Goal: Transaction & Acquisition: Purchase product/service

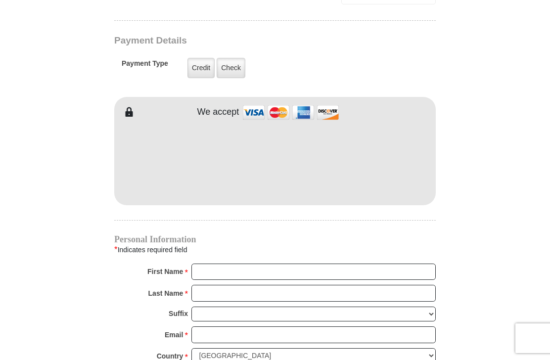
scroll to position [766, 0]
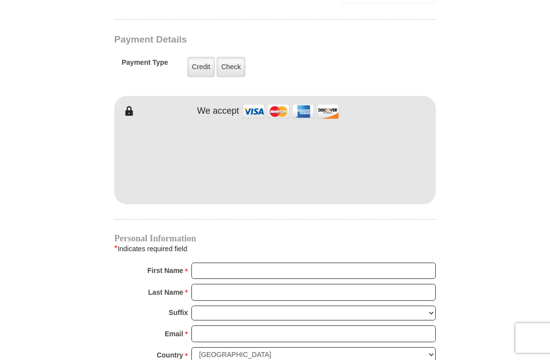
click at [232, 73] on label "Check" at bounding box center [231, 67] width 29 height 20
click at [0, 0] on input "Check" at bounding box center [0, 0] width 0 height 0
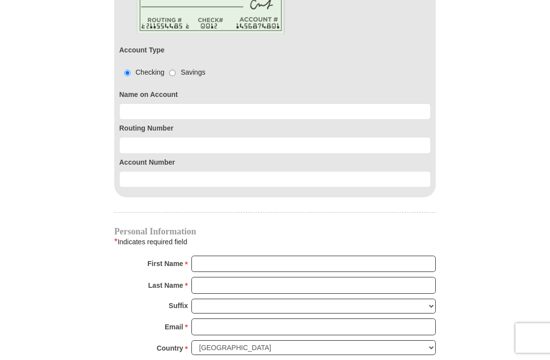
scroll to position [899, 0]
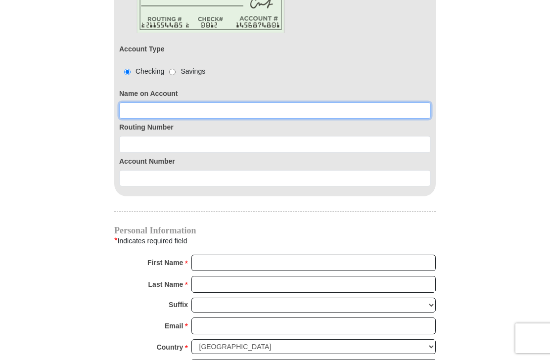
click at [142, 111] on input at bounding box center [275, 110] width 312 height 17
type input "[PERSON_NAME]"
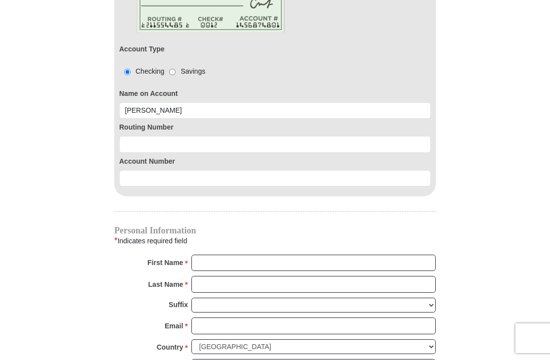
click at [142, 149] on input at bounding box center [275, 144] width 312 height 17
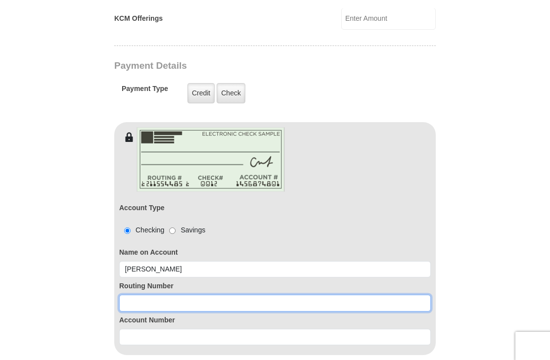
scroll to position [749, 0]
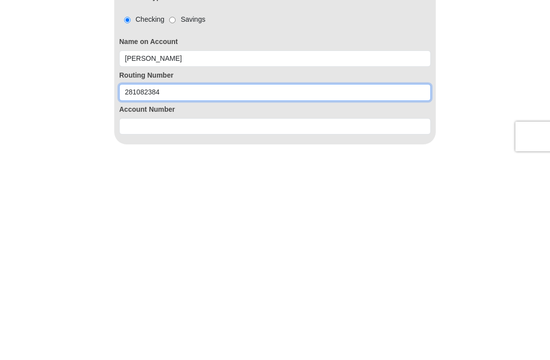
type input "281082384"
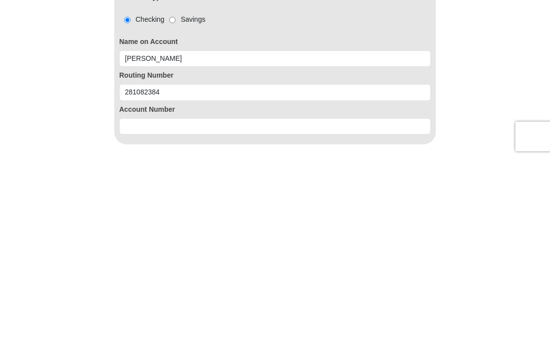
click at [145, 320] on input at bounding box center [275, 328] width 312 height 17
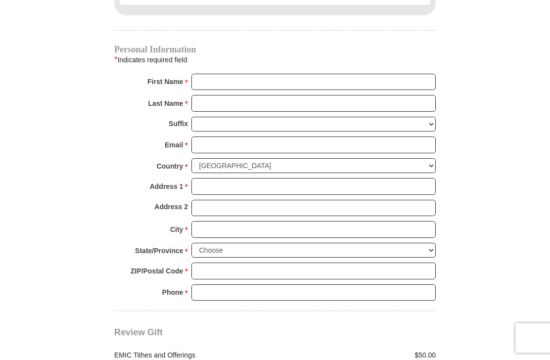
scroll to position [1081, 0]
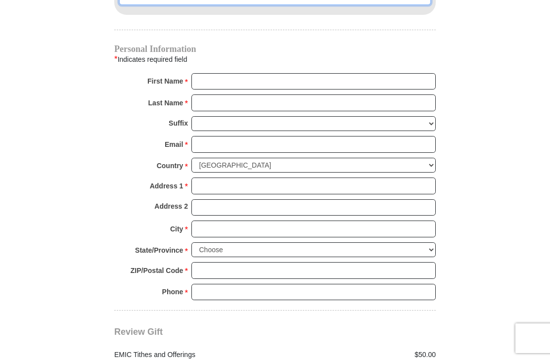
type input "00000008843612"
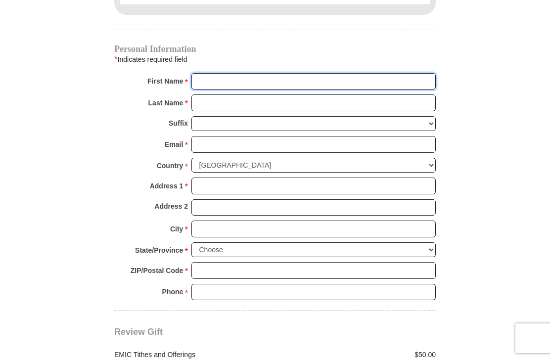
click at [219, 86] on input "First Name *" at bounding box center [313, 81] width 244 height 17
type input "[PERSON_NAME]"
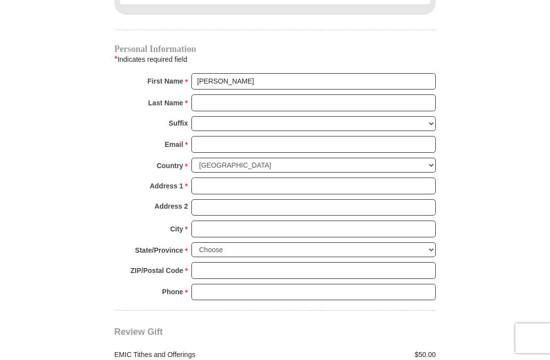
click at [208, 105] on input "Last Name *" at bounding box center [313, 103] width 244 height 17
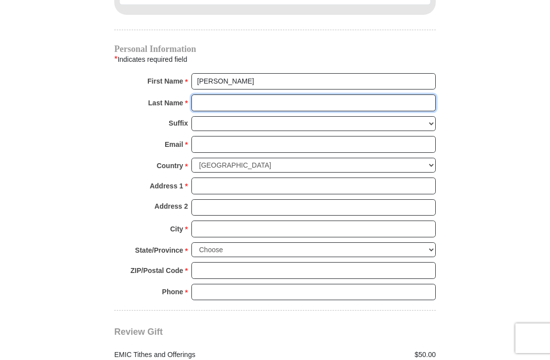
type input "[PERSON_NAME]"
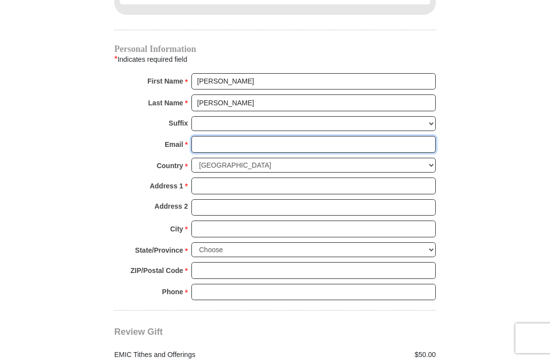
click at [214, 143] on input "Email *" at bounding box center [313, 144] width 244 height 17
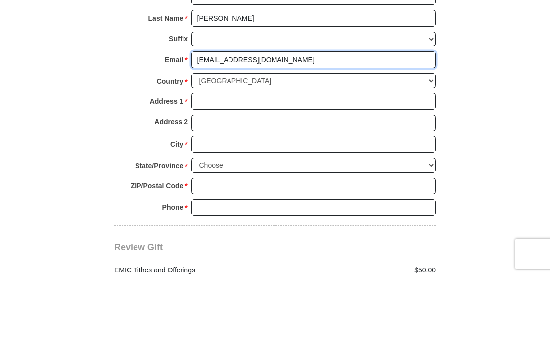
type input "[EMAIL_ADDRESS][DOMAIN_NAME]"
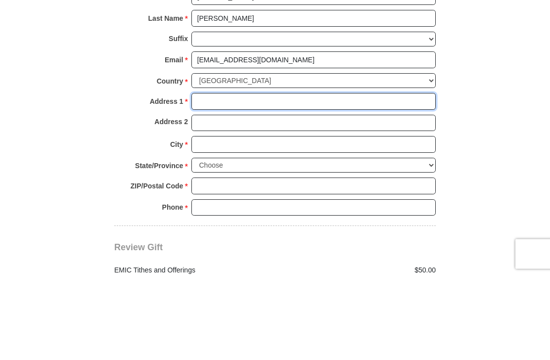
click at [225, 178] on input "Address 1 *" at bounding box center [313, 186] width 244 height 17
type input "PO Box 90082"
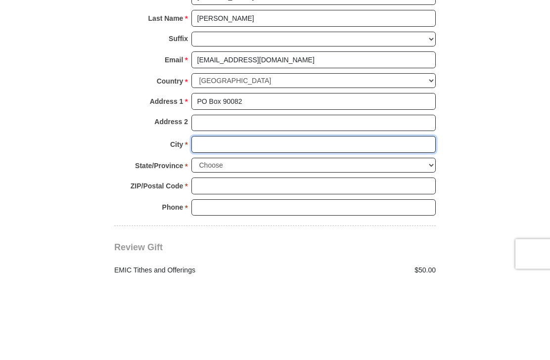
type input "[GEOGRAPHIC_DATA]"
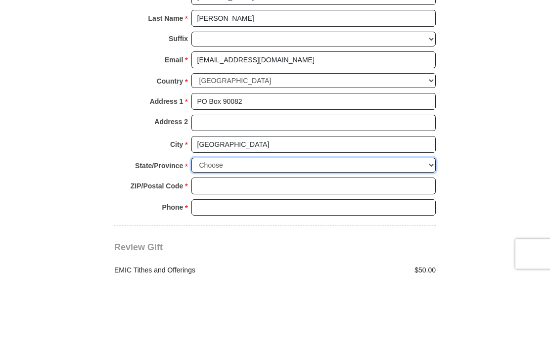
select select "WI"
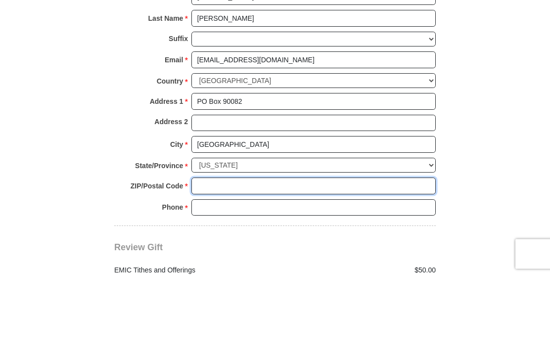
type input "53209-0082"
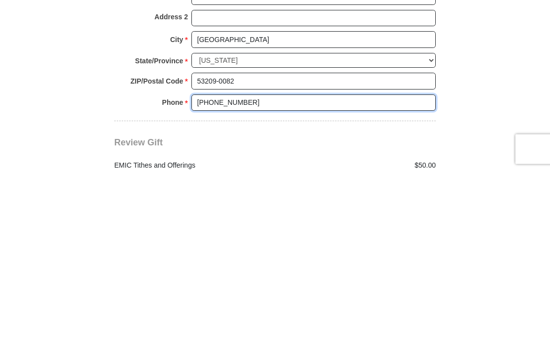
type input "[PHONE_NUMBER]"
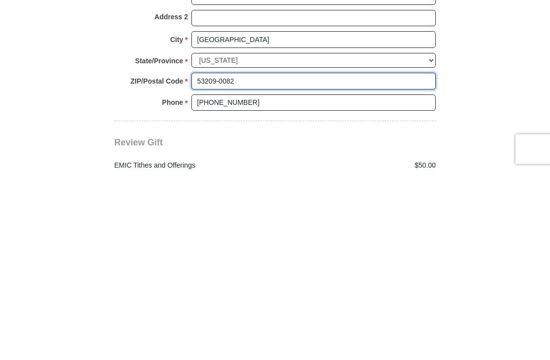
click at [237, 262] on input "53209-0082" at bounding box center [313, 270] width 244 height 17
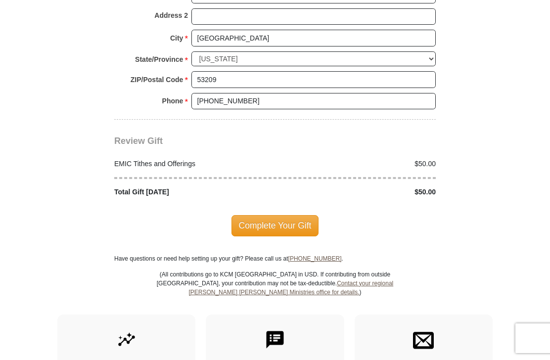
scroll to position [1271, 0]
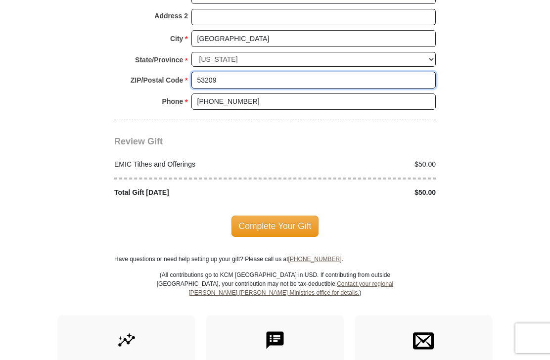
type input "53209"
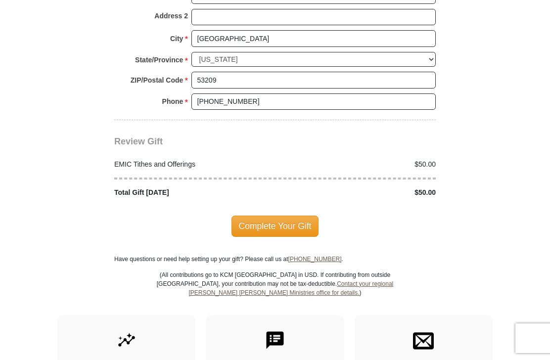
click at [289, 219] on span "Complete Your Gift" at bounding box center [276, 226] width 88 height 21
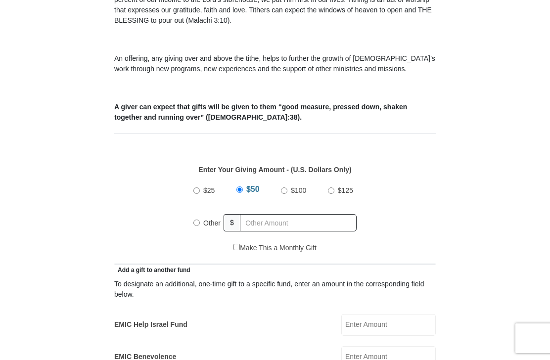
click at [198, 226] on input "Other" at bounding box center [196, 223] width 6 height 6
radio input "true"
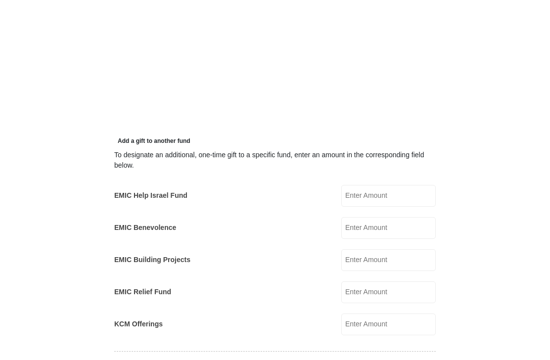
scroll to position [579, 0]
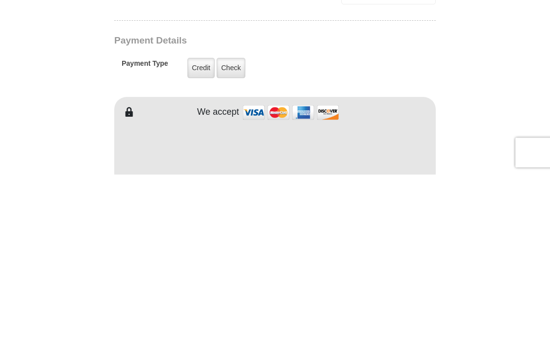
type input "300.00"
click at [232, 244] on label "Check" at bounding box center [231, 254] width 29 height 20
click at [0, 0] on input "Check" at bounding box center [0, 0] width 0 height 0
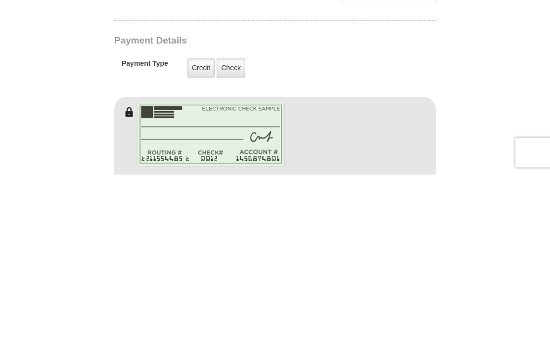
scroll to position [765, 0]
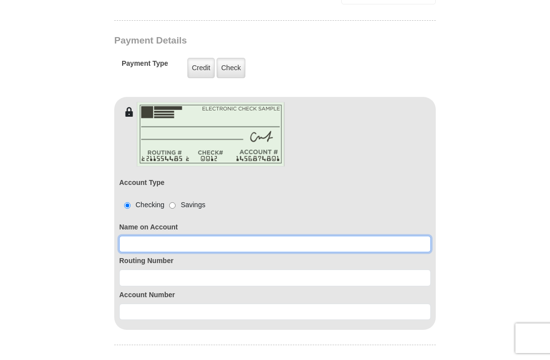
click at [139, 248] on input at bounding box center [275, 244] width 312 height 17
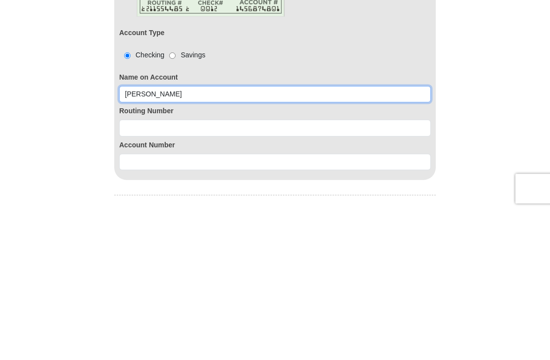
type input "[PERSON_NAME]"
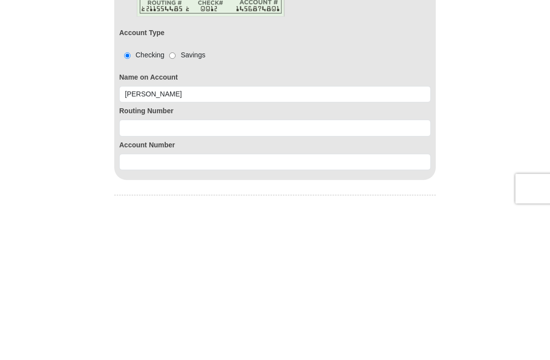
click at [154, 270] on input at bounding box center [275, 278] width 312 height 17
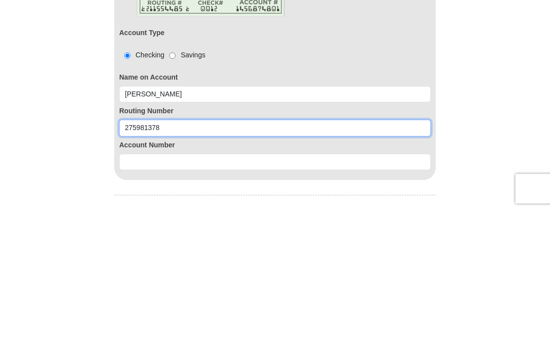
type input "275981378"
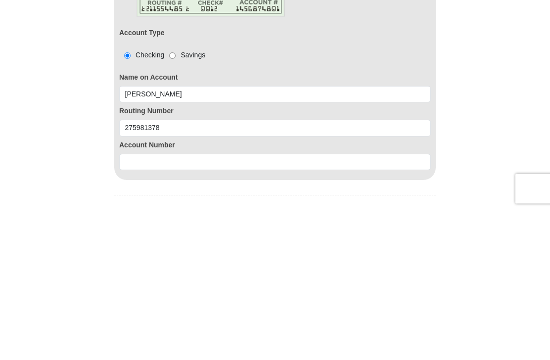
click at [136, 304] on input at bounding box center [275, 312] width 312 height 17
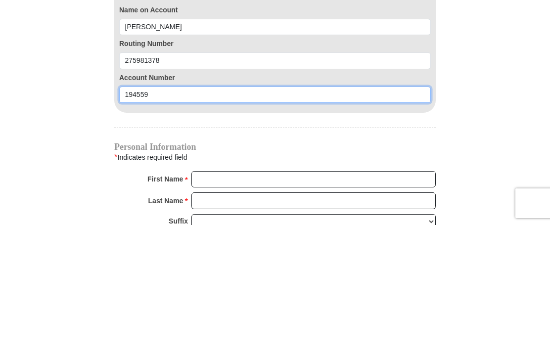
scroll to position [848, 0]
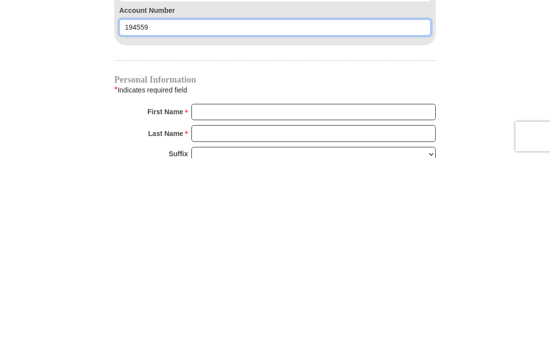
type input "194559"
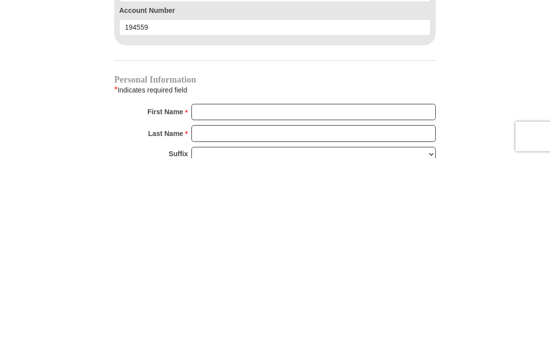
click at [224, 306] on input "First Name *" at bounding box center [313, 314] width 244 height 17
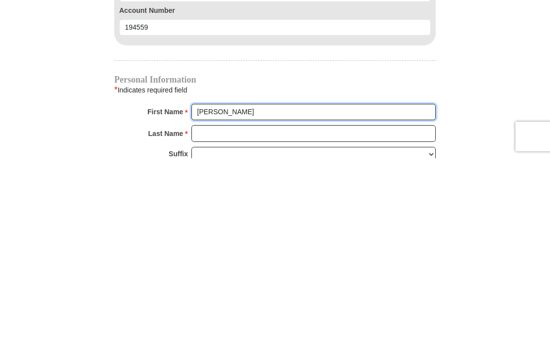
type input "[PERSON_NAME]"
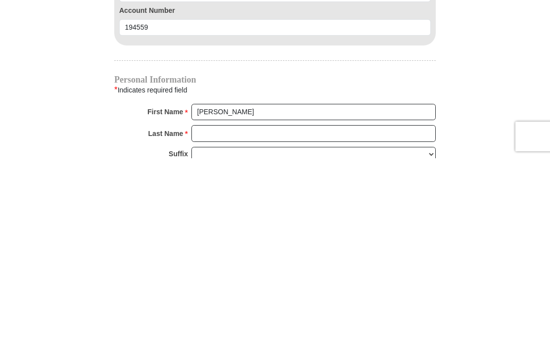
click at [216, 327] on input "Last Name *" at bounding box center [313, 335] width 244 height 17
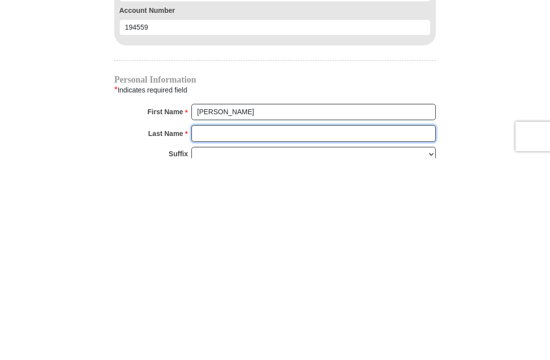
type input "[PERSON_NAME]"
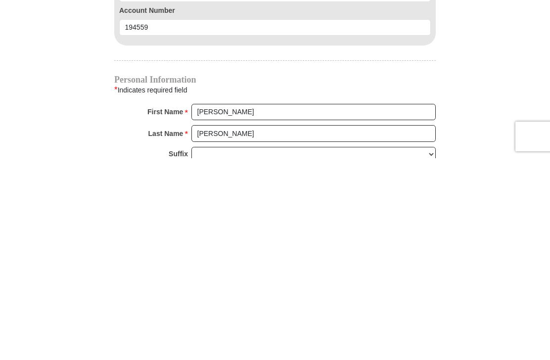
scroll to position [1050, 0]
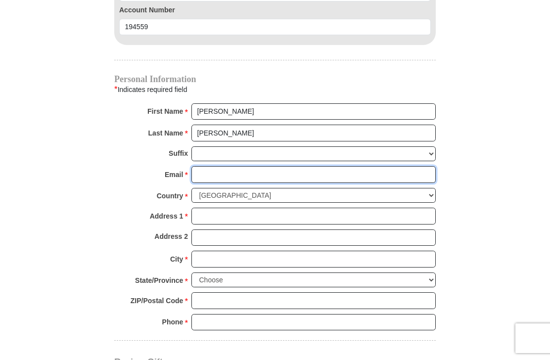
click at [212, 173] on input "Email *" at bounding box center [313, 174] width 244 height 17
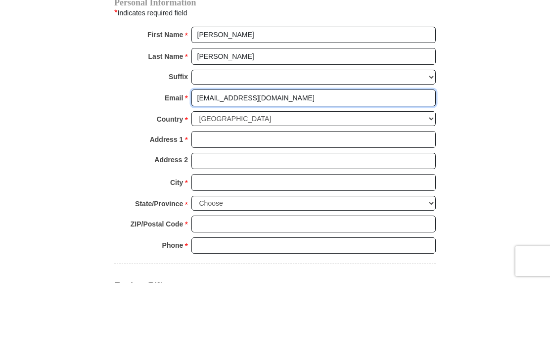
type input "[EMAIL_ADDRESS][DOMAIN_NAME]"
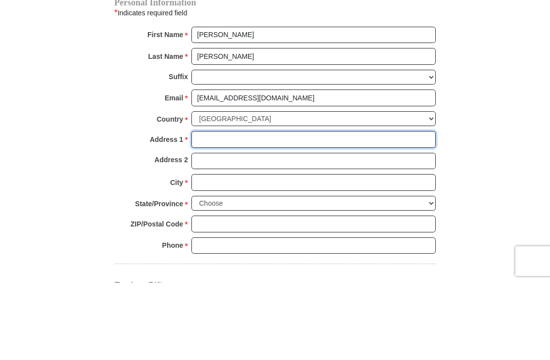
click at [208, 208] on input "Address 1 *" at bounding box center [313, 216] width 244 height 17
type input "PO Box 90082"
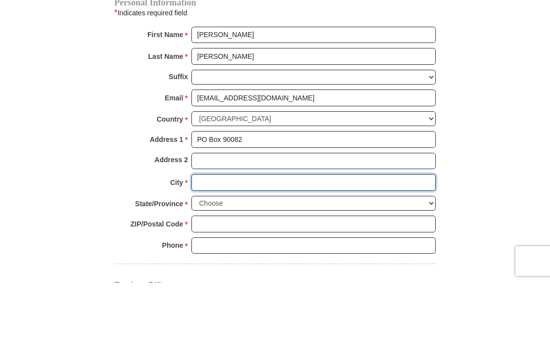
type input "[GEOGRAPHIC_DATA]"
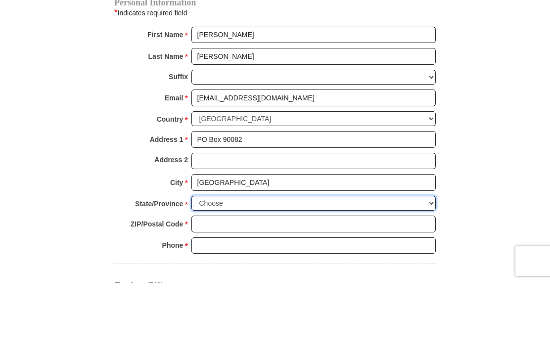
select select "WI"
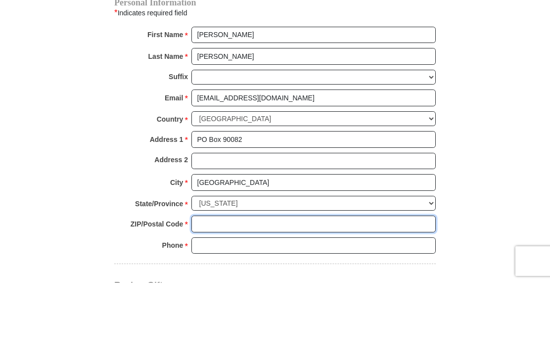
type input "53209-0082"
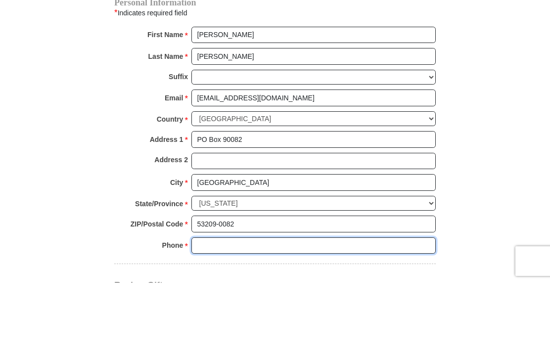
scroll to position [1068, 0]
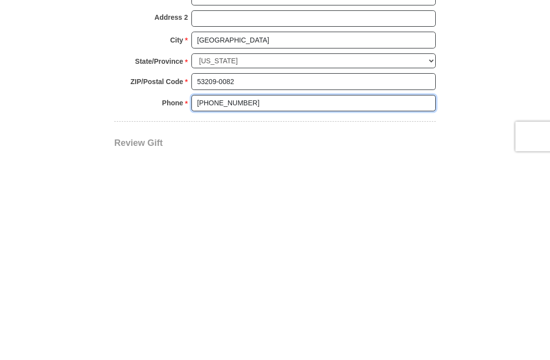
type input "[PHONE_NUMBER]"
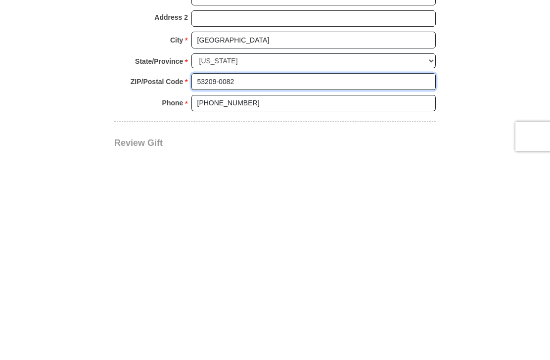
click at [240, 275] on input "53209-0082" at bounding box center [313, 283] width 244 height 17
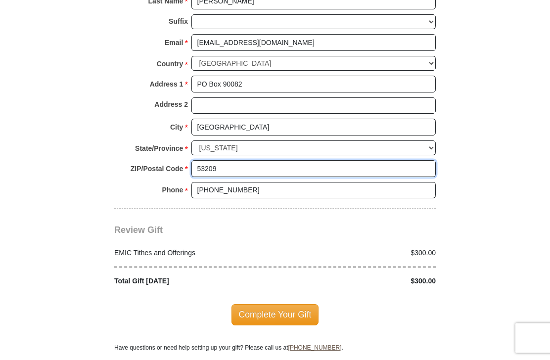
scroll to position [1183, 0]
type input "53209"
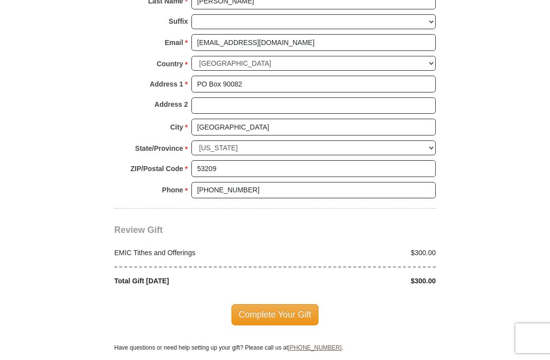
click at [284, 313] on span "Complete Your Gift" at bounding box center [276, 314] width 88 height 21
